Goal: Information Seeking & Learning: Find specific fact

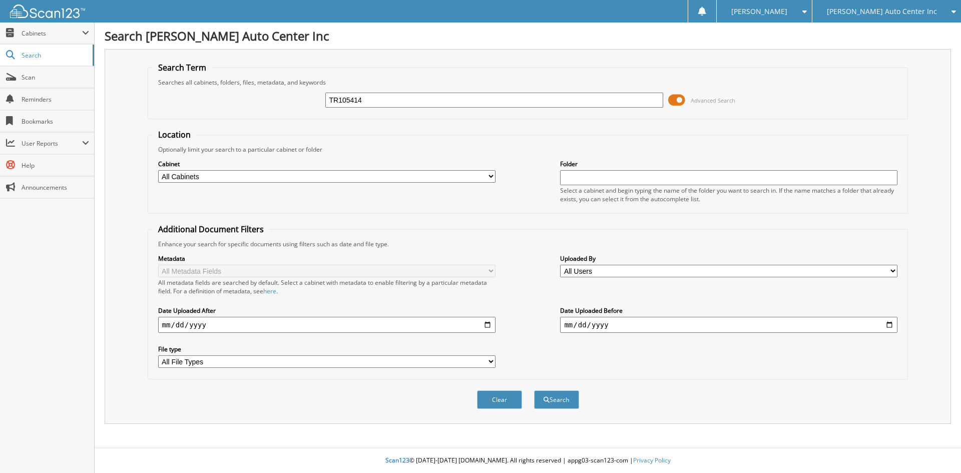
type input "TR105414"
click at [534, 390] on button "Search" at bounding box center [556, 399] width 45 height 19
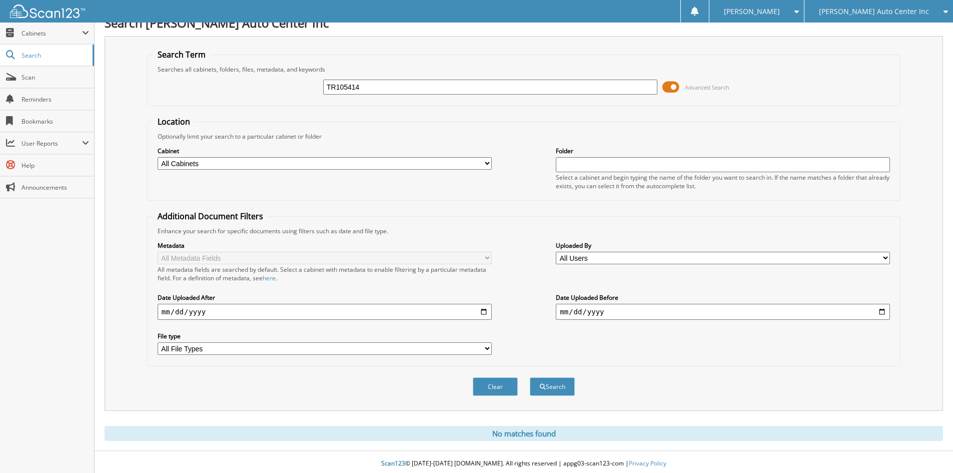
scroll to position [17, 0]
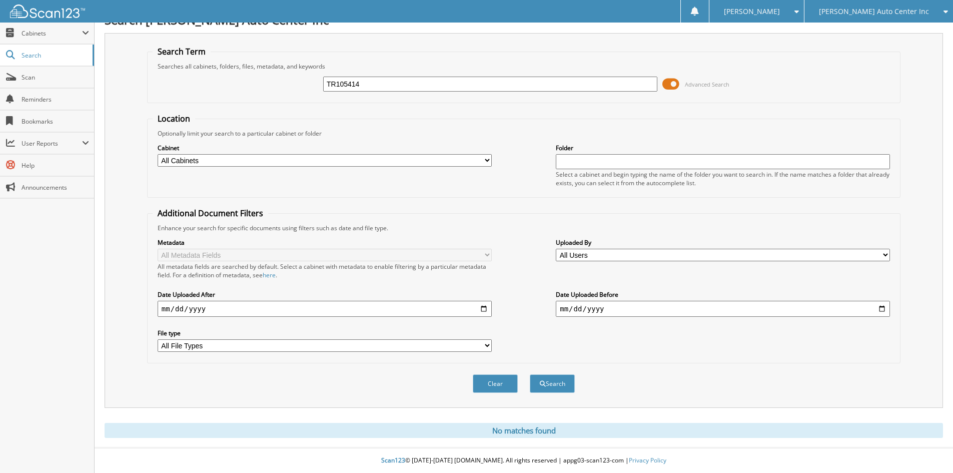
click at [455, 161] on select "All Cabinets PC DEALER STATEMENTS PC DEPOSITS PC PARTS CHEV PC PARTS CHRY PC RO…" at bounding box center [325, 160] width 334 height 13
click at [502, 124] on fieldset "Location Optionally limit your search to a particular cabinet or folder Cabinet…" at bounding box center [524, 155] width 754 height 85
click at [544, 383] on span "submit" at bounding box center [543, 384] width 6 height 6
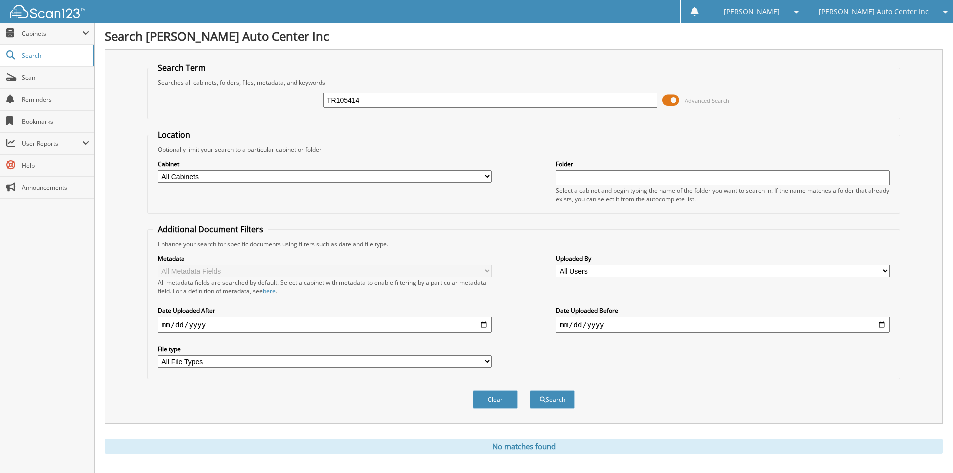
drag, startPoint x: 367, startPoint y: 101, endPoint x: 246, endPoint y: 101, distance: 121.6
click at [250, 101] on div "TR105414 Advanced Search" at bounding box center [524, 100] width 743 height 27
type input "15170"
click at [530, 390] on button "Search" at bounding box center [552, 399] width 45 height 19
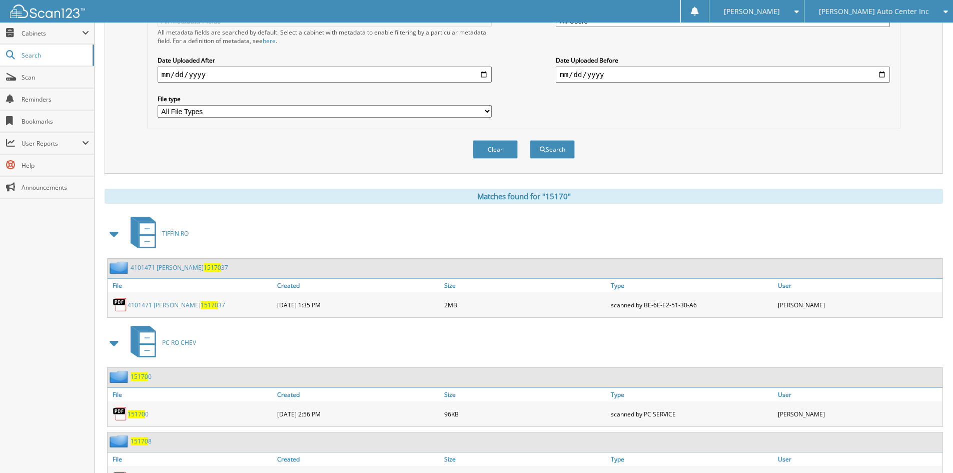
scroll to position [334, 0]
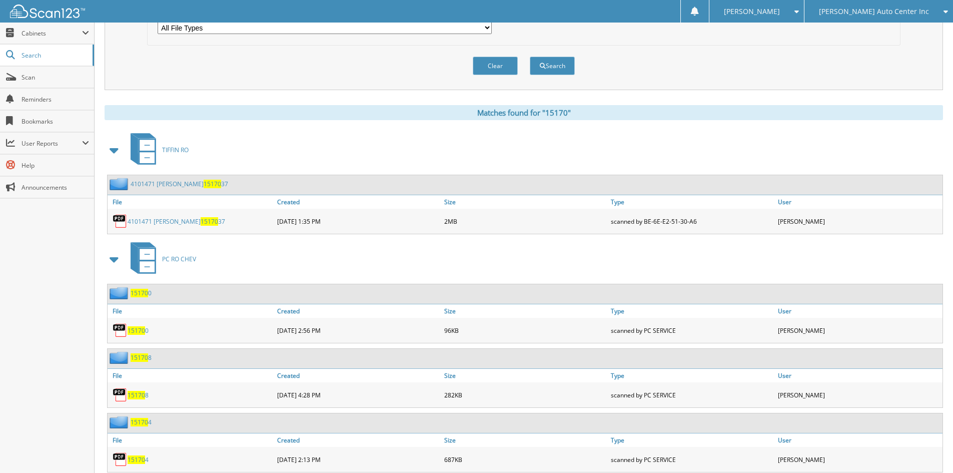
click at [136, 330] on span "15170" at bounding box center [137, 330] width 18 height 9
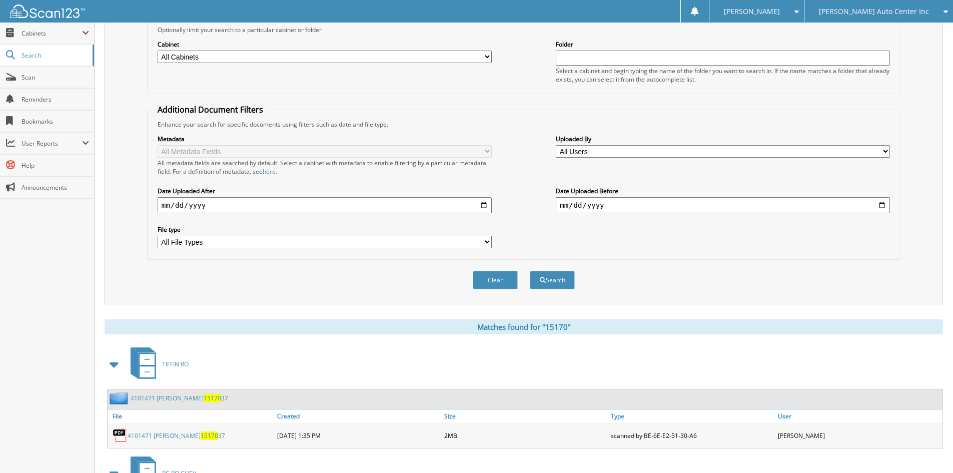
scroll to position [0, 0]
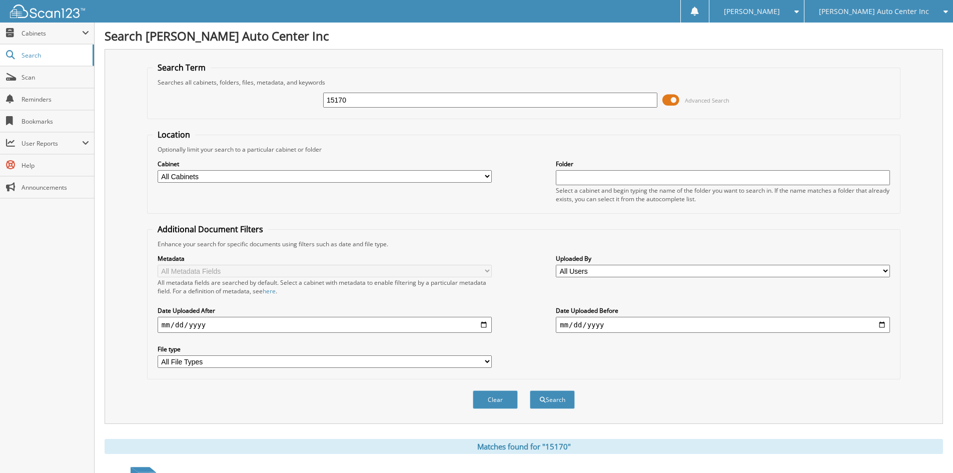
click at [385, 102] on input "15170" at bounding box center [490, 100] width 334 height 15
type input "151704"
click at [530, 390] on button "Search" at bounding box center [552, 399] width 45 height 19
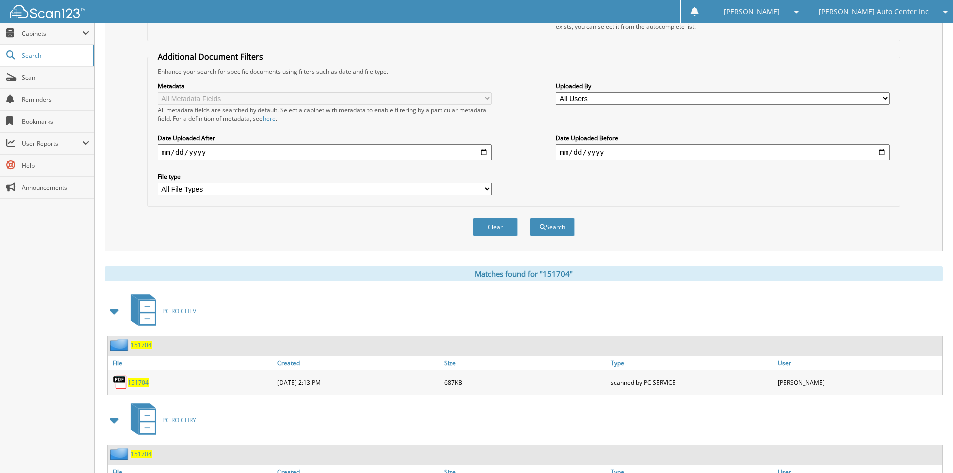
scroll to position [235, 0]
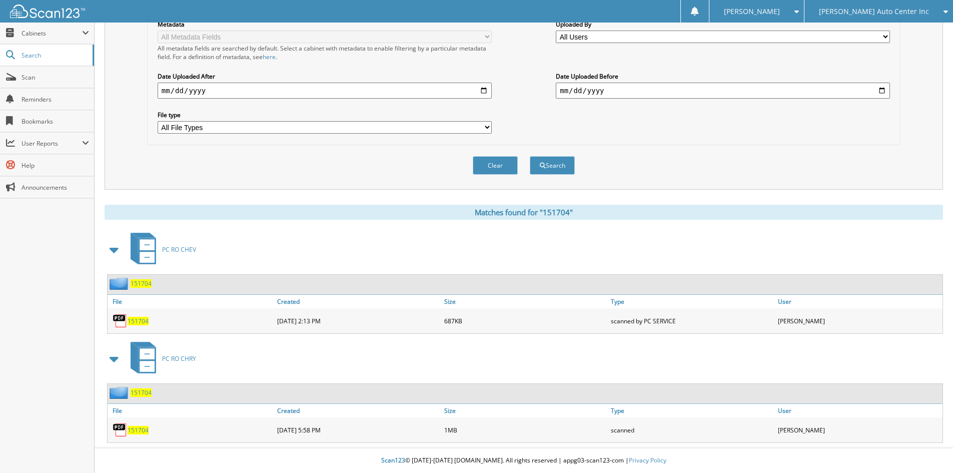
click at [136, 322] on span "151704" at bounding box center [138, 321] width 21 height 9
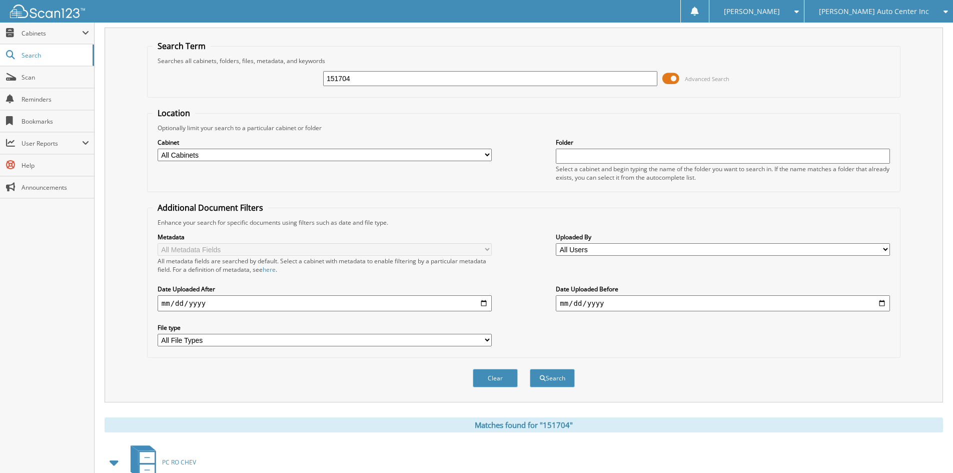
scroll to position [0, 0]
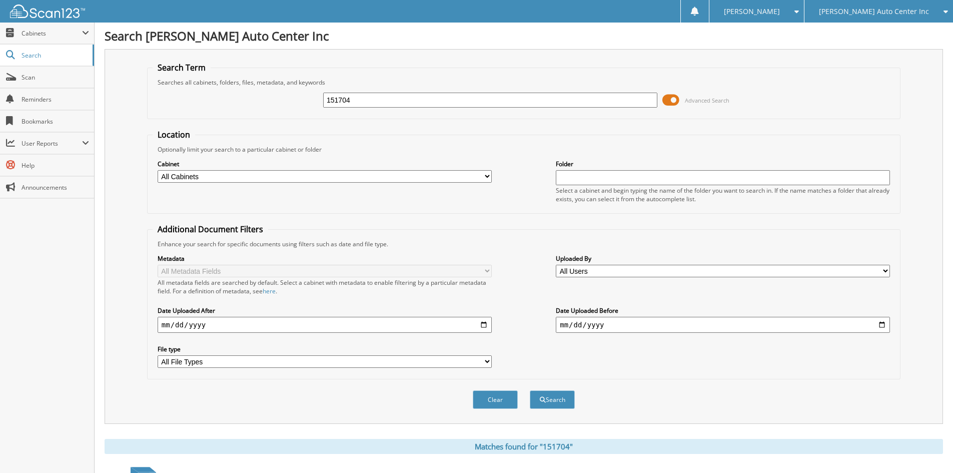
drag, startPoint x: 392, startPoint y: 97, endPoint x: 224, endPoint y: 113, distance: 168.9
click at [224, 113] on div "151704 Advanced Search" at bounding box center [524, 100] width 743 height 27
type input "151704699"
click at [530, 390] on button "Search" at bounding box center [552, 399] width 45 height 19
drag, startPoint x: 582, startPoint y: 99, endPoint x: 303, endPoint y: 90, distance: 278.9
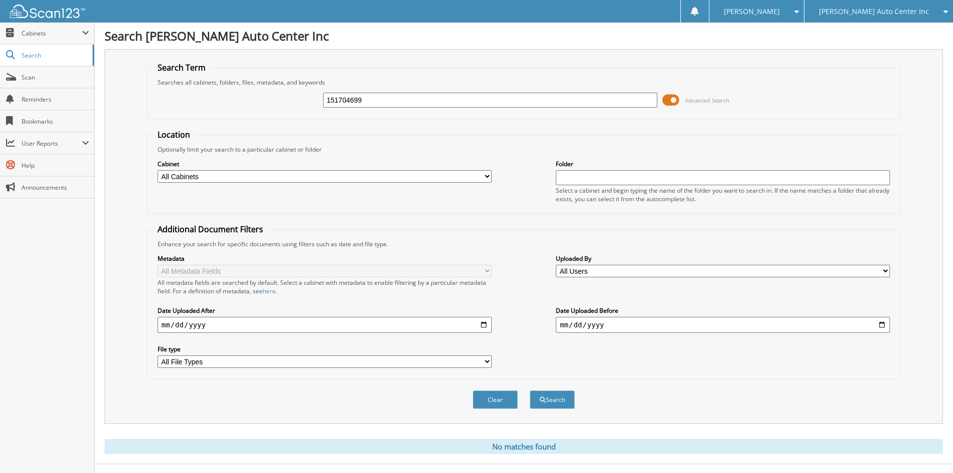
click at [289, 95] on div "151704699 Advanced Search" at bounding box center [524, 100] width 743 height 27
click at [377, 92] on div at bounding box center [490, 100] width 334 height 17
click at [390, 96] on input "text" at bounding box center [490, 100] width 334 height 15
type input "1517046"
click at [530, 390] on button "Search" at bounding box center [552, 399] width 45 height 19
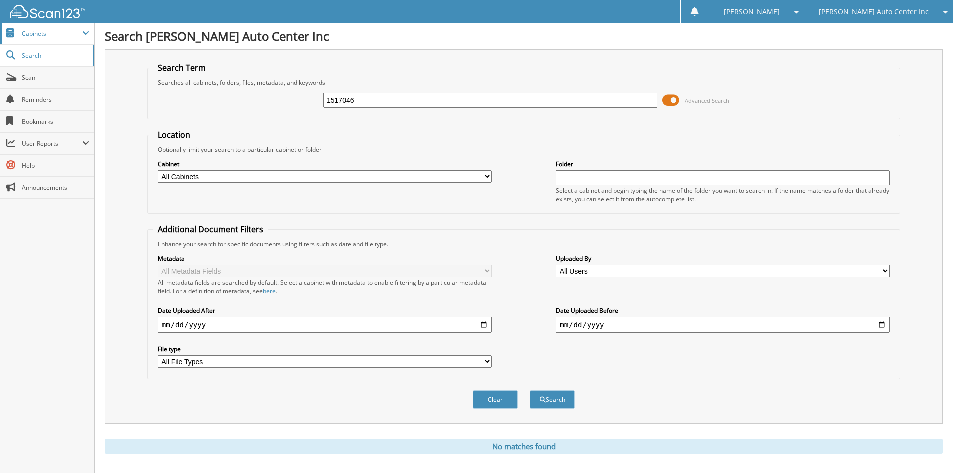
click at [48, 35] on span "Cabinets" at bounding box center [52, 33] width 61 height 9
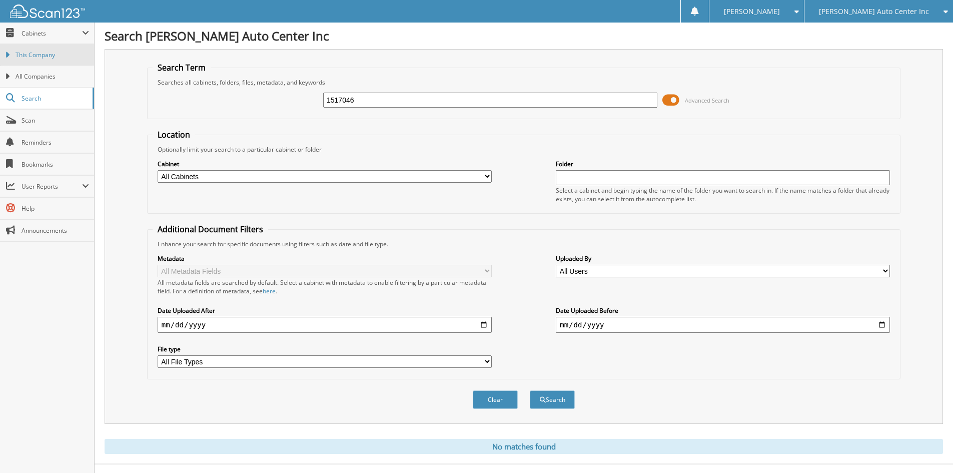
click at [44, 53] on span "This Company" at bounding box center [53, 55] width 74 height 9
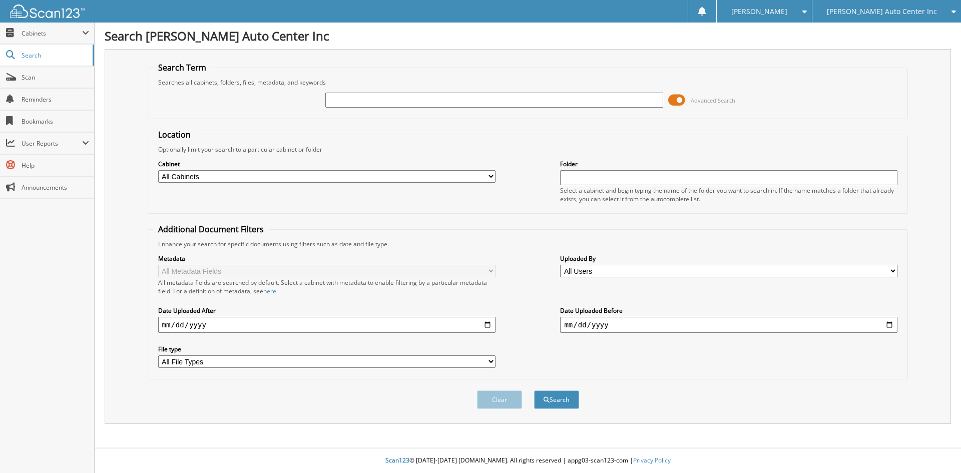
click at [391, 101] on input "text" at bounding box center [493, 100] width 337 height 15
type input "BG10137"
click at [534, 390] on button "Search" at bounding box center [556, 399] width 45 height 19
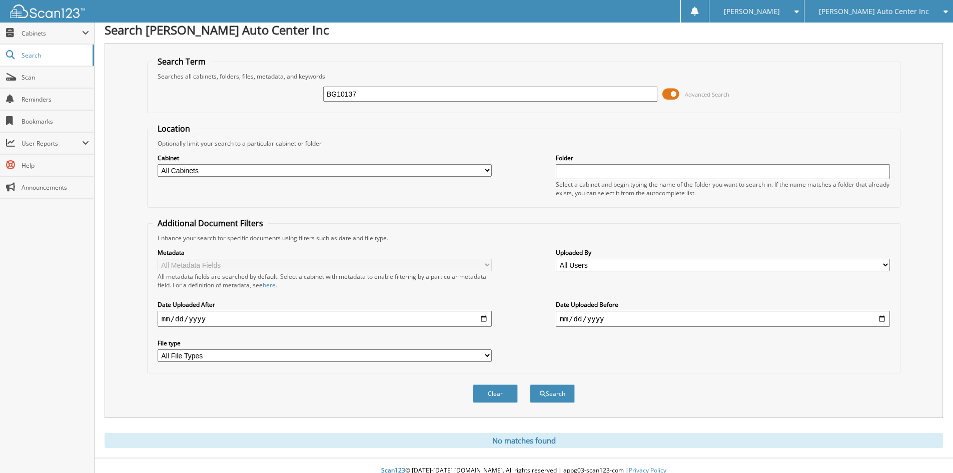
scroll to position [17, 0]
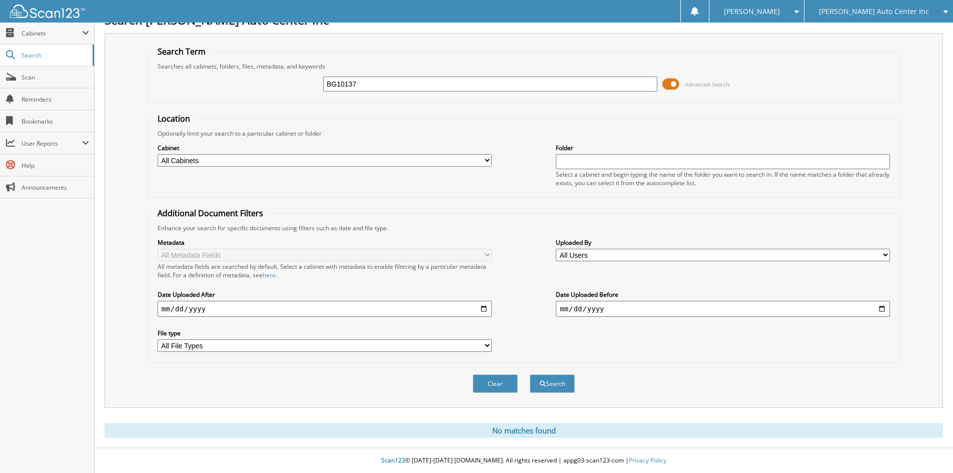
drag, startPoint x: 243, startPoint y: 85, endPoint x: 203, endPoint y: 85, distance: 40.5
click at [216, 85] on div "BG10137 Advanced Search" at bounding box center [524, 84] width 743 height 27
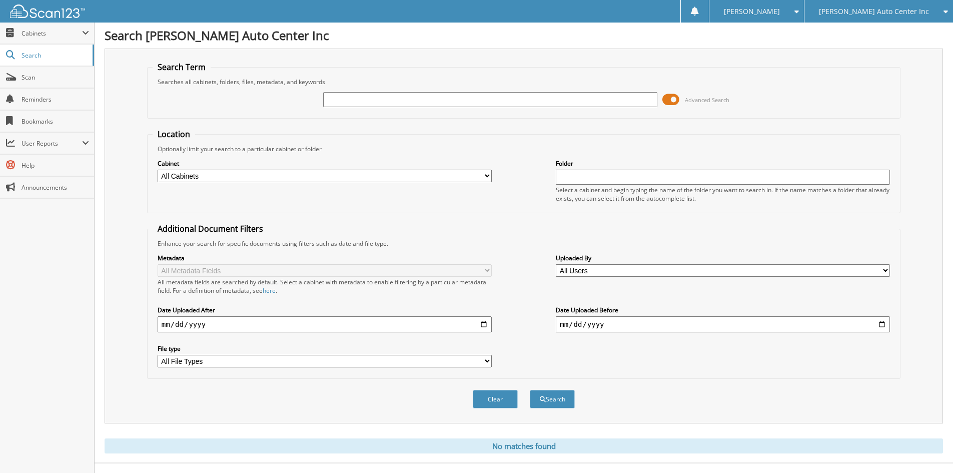
scroll to position [0, 0]
click at [49, 41] on span "Cabinets" at bounding box center [47, 34] width 94 height 22
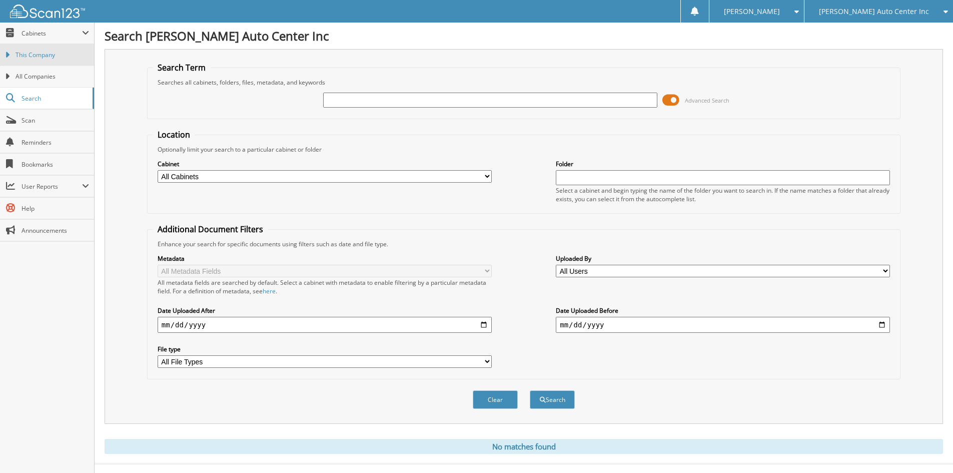
click at [58, 60] on link "This Company" at bounding box center [47, 55] width 94 height 22
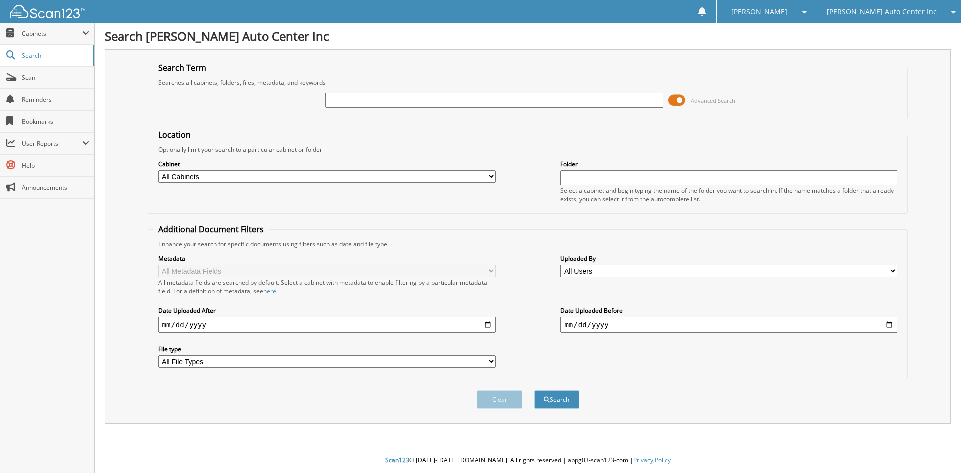
click at [378, 95] on input "text" at bounding box center [493, 100] width 337 height 15
type input "156279"
click at [534, 390] on button "Search" at bounding box center [556, 399] width 45 height 19
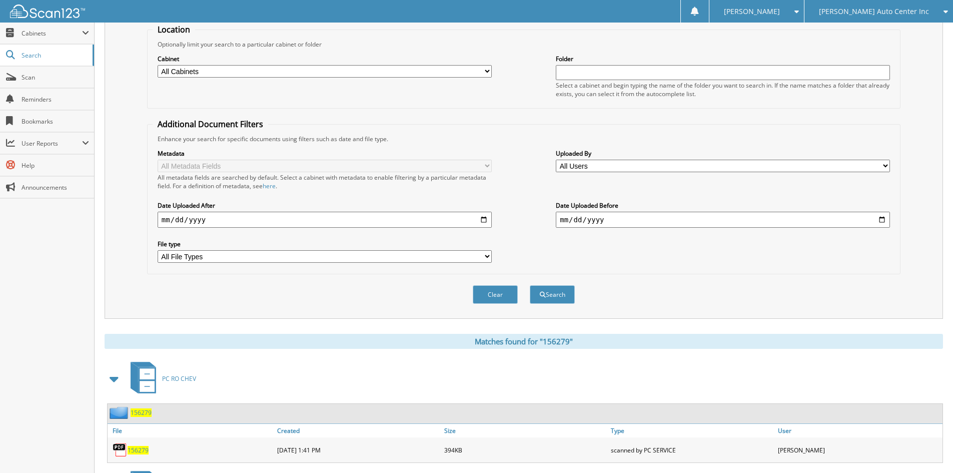
scroll to position [196, 0]
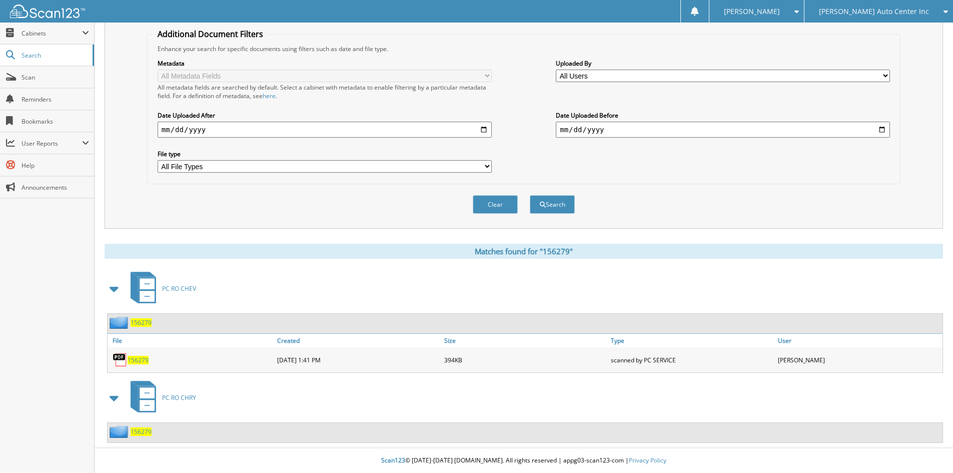
click at [133, 360] on span "156279" at bounding box center [138, 360] width 21 height 9
click at [43, 36] on span "Cabinets" at bounding box center [52, 33] width 61 height 9
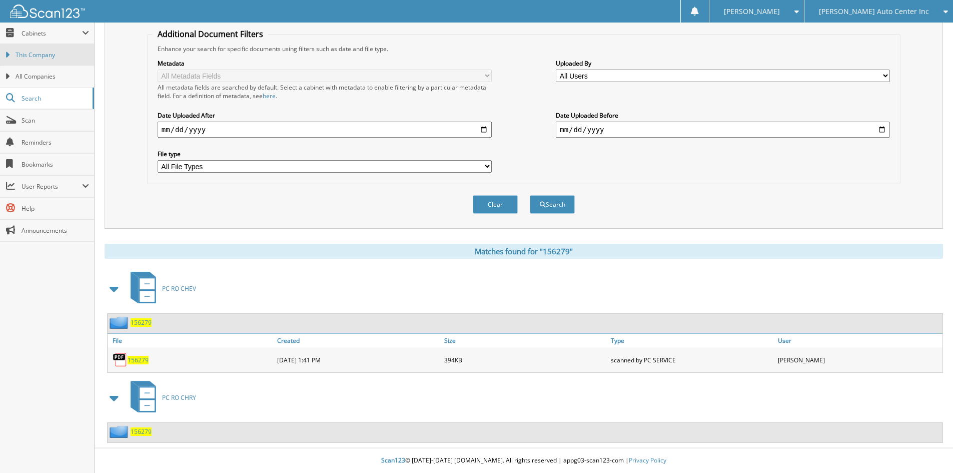
click at [43, 55] on span "This Company" at bounding box center [53, 55] width 74 height 9
